Goal: Use online tool/utility

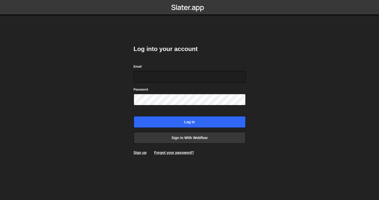
click at [190, 0] on com-1password-button at bounding box center [190, 0] width 0 height 0
click at [280, 130] on body "Log into your account Email Password Log in Sign in with Webflow Sign up Forgot…" at bounding box center [189, 100] width 379 height 200
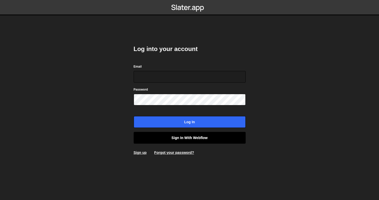
click at [206, 136] on link "Sign in with Webflow" at bounding box center [190, 138] width 112 height 12
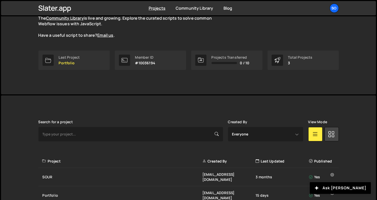
scroll to position [85, 0]
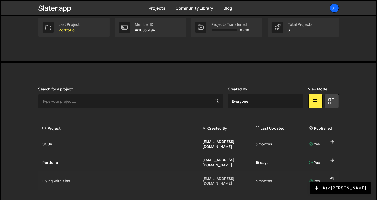
click at [58, 178] on div "Flying with Kids" at bounding box center [123, 180] width 160 height 5
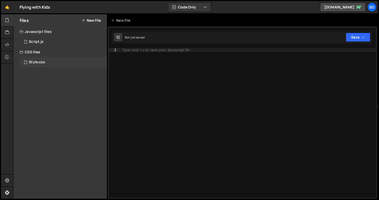
click at [38, 61] on div "Style.css" at bounding box center [37, 62] width 16 height 5
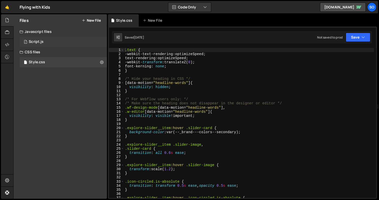
click at [44, 41] on div "1 Script.js 0" at bounding box center [63, 42] width 87 height 10
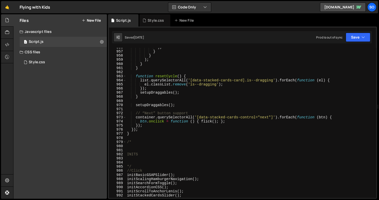
scroll to position [3920, 0]
click at [137, 148] on div ") ; } } ) ; } } function resetCycle ( ) { list . querySelectorAll ( '[data-stac…" at bounding box center [250, 124] width 248 height 158
click at [145, 136] on div ") ; } } ) ; } } function resetCycle ( ) { list . querySelectorAll ( '[data-stac…" at bounding box center [250, 124] width 248 height 158
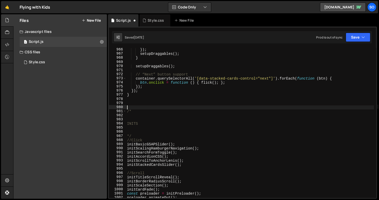
scroll to position [3959, 0]
click at [136, 105] on div "}) ; setupDraggables ( ) ; } setupDraggables ( ) ; // “Next” button support con…" at bounding box center [250, 127] width 248 height 158
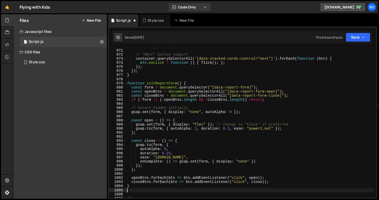
scroll to position [4001, 0]
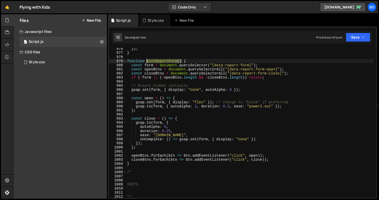
drag, startPoint x: 182, startPoint y: 60, endPoint x: 146, endPoint y: 61, distance: 35.7
click at [146, 61] on div "}) ; } function initReportForm ( ) { const form = document . querySelector ( "[…" at bounding box center [250, 126] width 248 height 158
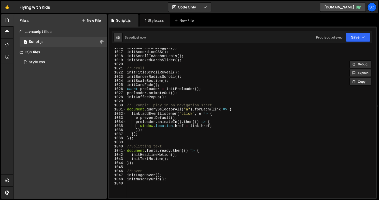
scroll to position [4126, 0]
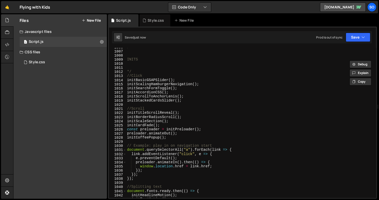
click at [189, 100] on div "/* INITS */ //Click initBasicGSAPSlider ( ) ; initScalingHamburgerNavigation ( …" at bounding box center [250, 124] width 248 height 158
type textarea "initStackedCardsSlider();"
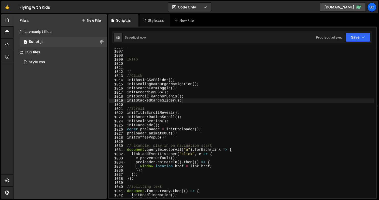
paste textarea "initReportForm()"
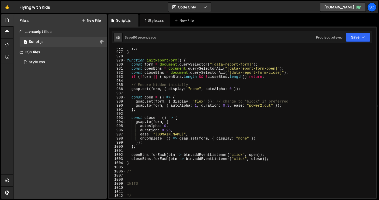
scroll to position [4002, 0]
click at [223, 69] on div "}) ; } function initReportForm ( ) { const form = document . querySelector ( "[…" at bounding box center [250, 125] width 248 height 158
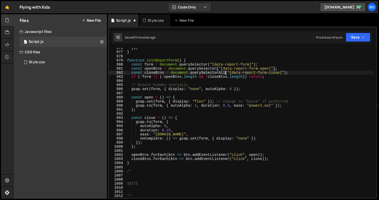
click at [225, 72] on div "}) ; } function initReportForm ( ) { const form = document . querySelector ( "[…" at bounding box center [250, 125] width 248 height 158
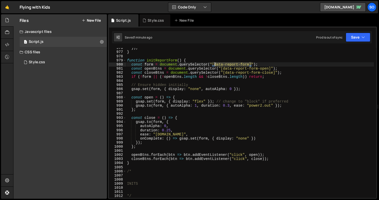
drag, startPoint x: 251, startPoint y: 64, endPoint x: 213, endPoint y: 65, distance: 38.2
click at [213, 65] on div "}) ; } function initReportForm ( ) { const form = document . querySelector ( "[…" at bounding box center [250, 125] width 248 height 158
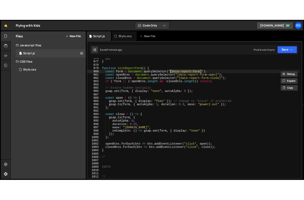
scroll to position [0, 6]
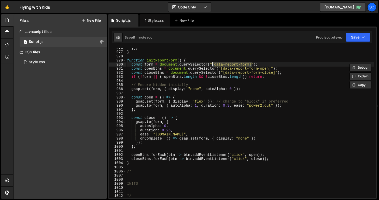
paste textarea "report__form"
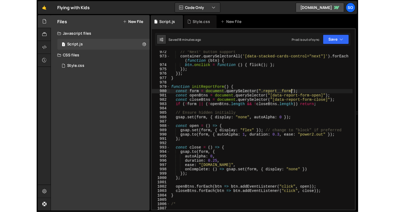
scroll to position [4141, 0]
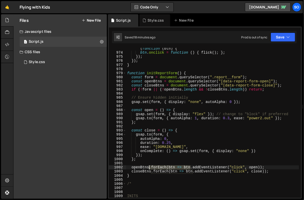
drag, startPoint x: 191, startPoint y: 168, endPoint x: 149, endPoint y: 169, distance: 42.0
click at [149, 169] on div "container . querySelectorAll ( '[data-stacked-cards-control="next"]' ) . forEac…" at bounding box center [212, 124] width 173 height 162
click at [221, 167] on div "container . querySelectorAll ( '[data-stacked-cards-control="next"]' ) . forEac…" at bounding box center [212, 124] width 173 height 162
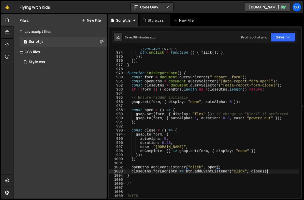
click at [267, 173] on div "container . querySelectorAll ( '[data-stacked-cards-control="next"]' ) . forEac…" at bounding box center [212, 124] width 173 height 162
drag, startPoint x: 193, startPoint y: 172, endPoint x: 152, endPoint y: 173, distance: 41.0
click at [152, 173] on div "container . querySelectorAll ( '[data-stacked-cards-control="next"]' ) . forEac…" at bounding box center [212, 124] width 173 height 162
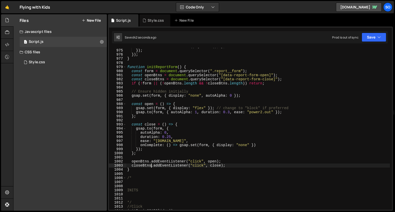
scroll to position [3995, 0]
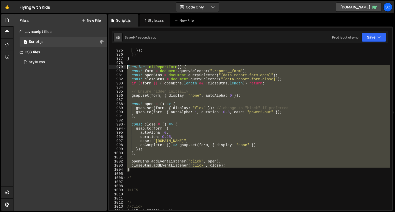
drag, startPoint x: 141, startPoint y: 170, endPoint x: 116, endPoint y: 67, distance: 106.4
click at [116, 67] on div "closeBtns.addEventListener("click", close); 974 975 976 977 978 979 980 981 982…" at bounding box center [250, 128] width 283 height 161
click at [223, 162] on div "btn . onclick = function ( ) { flick ( ) ; } ; }) ; }) ; } function initReportF…" at bounding box center [258, 128] width 264 height 161
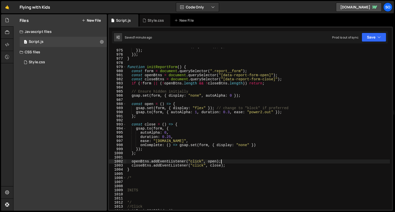
click at [218, 162] on div "btn . onclick = function ( ) { flick ( ) ; } ; }) ; }) ; } function initReportF…" at bounding box center [258, 129] width 264 height 170
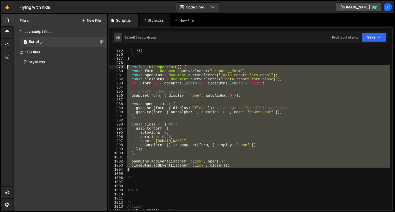
drag, startPoint x: 134, startPoint y: 166, endPoint x: 116, endPoint y: 66, distance: 101.7
click at [116, 66] on div "closeBtns.addEventListener("click", close()); 974 975 976 977 978 979 980 981 9…" at bounding box center [250, 128] width 283 height 161
type textarea "function initReportForm() { const form = document.querySelector(".report__form"…"
paste textarea
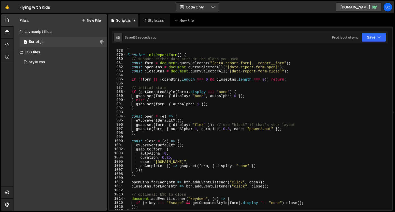
scroll to position [4007, 0]
